Goal: Information Seeking & Learning: Learn about a topic

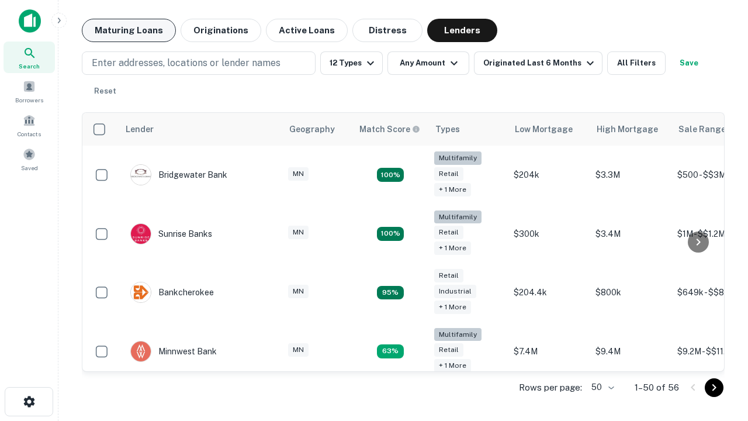
click at [129, 30] on button "Maturing Loans" at bounding box center [129, 30] width 94 height 23
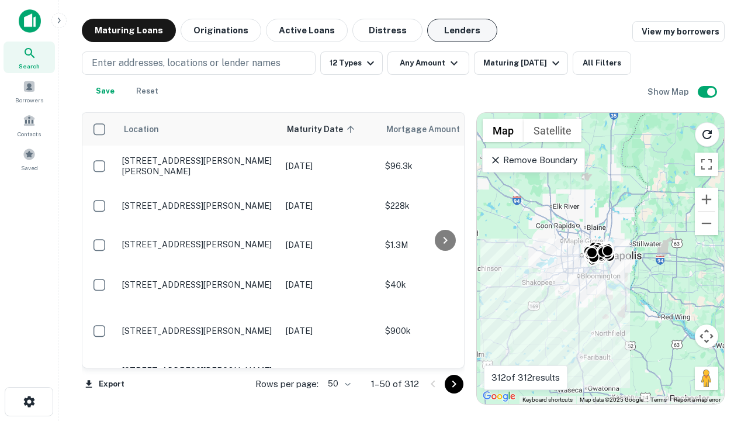
click at [462, 30] on button "Lenders" at bounding box center [462, 30] width 70 height 23
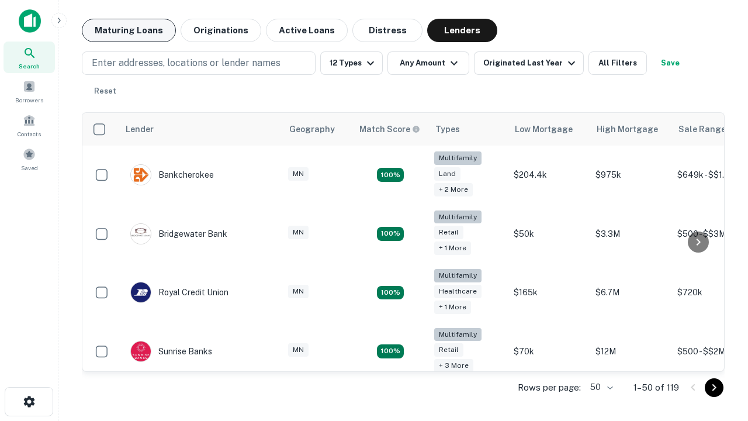
click at [129, 30] on button "Maturing Loans" at bounding box center [129, 30] width 94 height 23
